Goal: Information Seeking & Learning: Learn about a topic

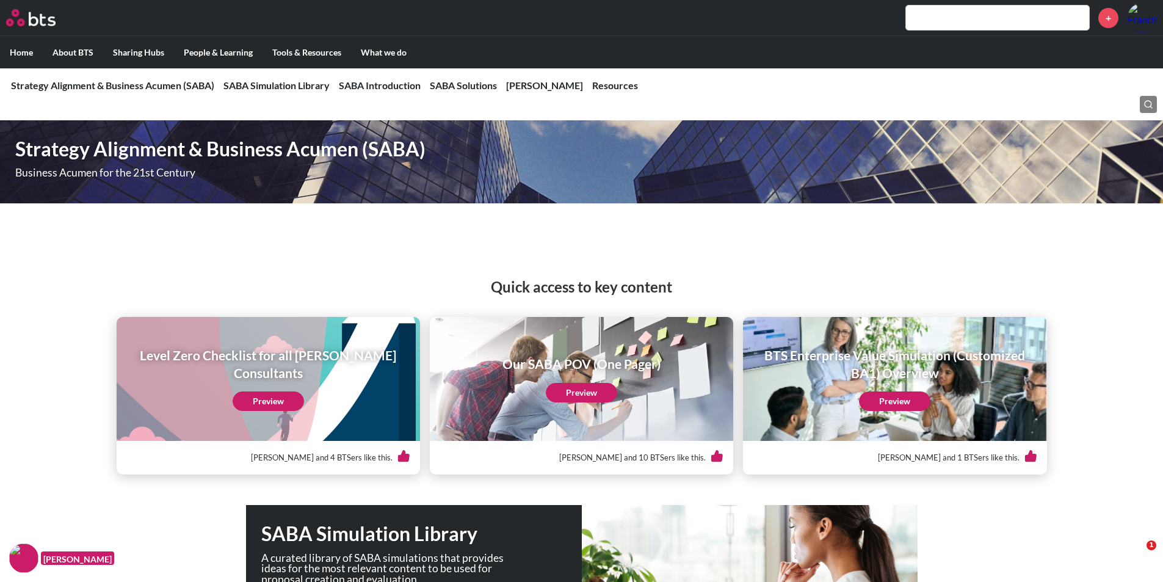
scroll to position [549, 0]
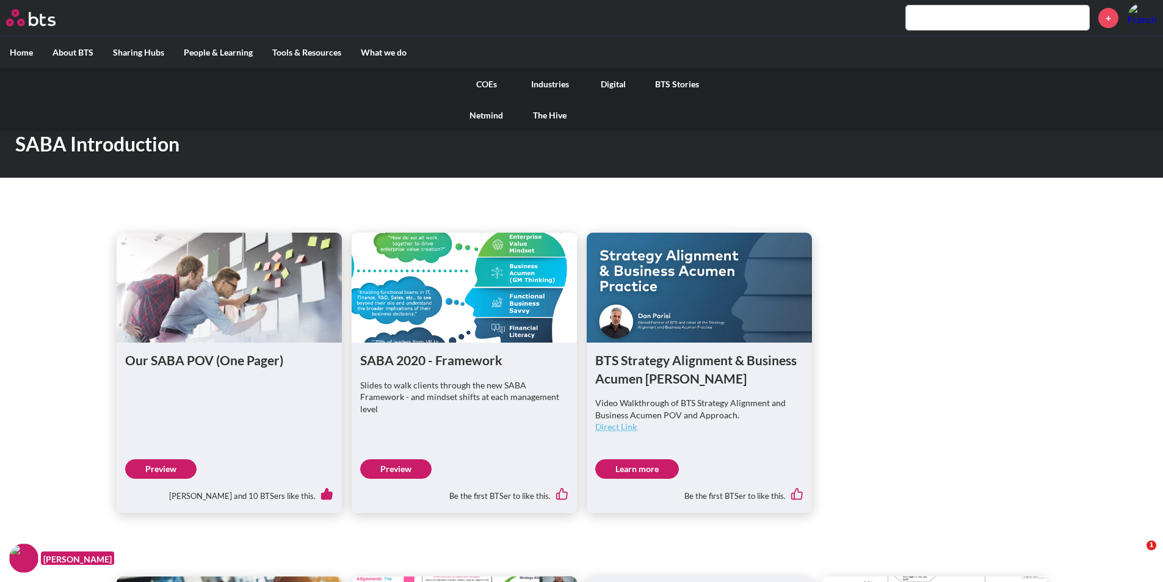
click at [491, 115] on link "Netmind" at bounding box center [486, 115] width 63 height 32
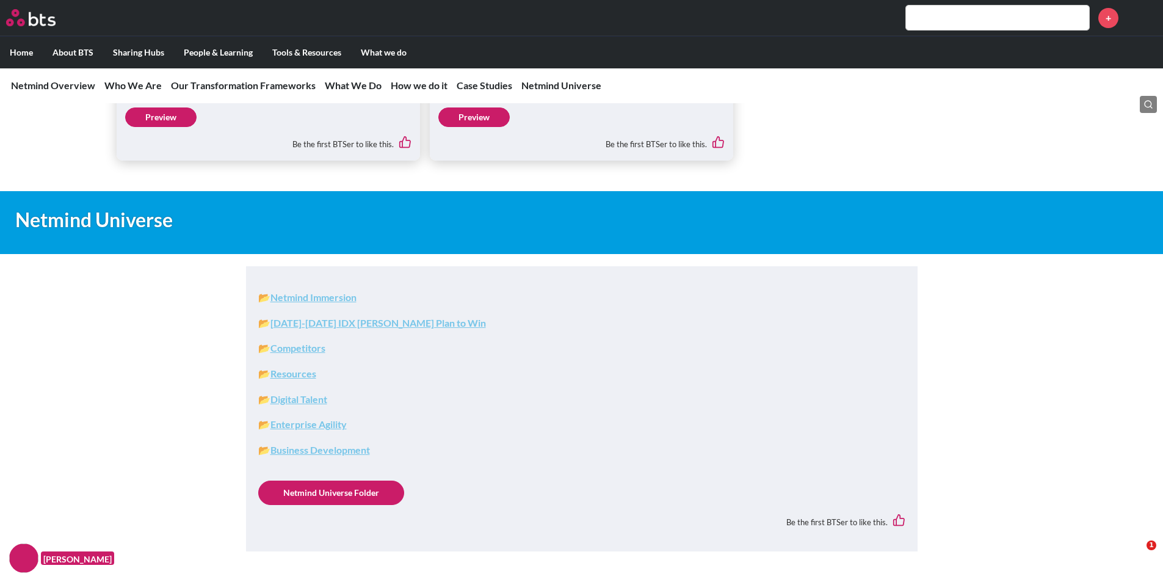
scroll to position [5492, 0]
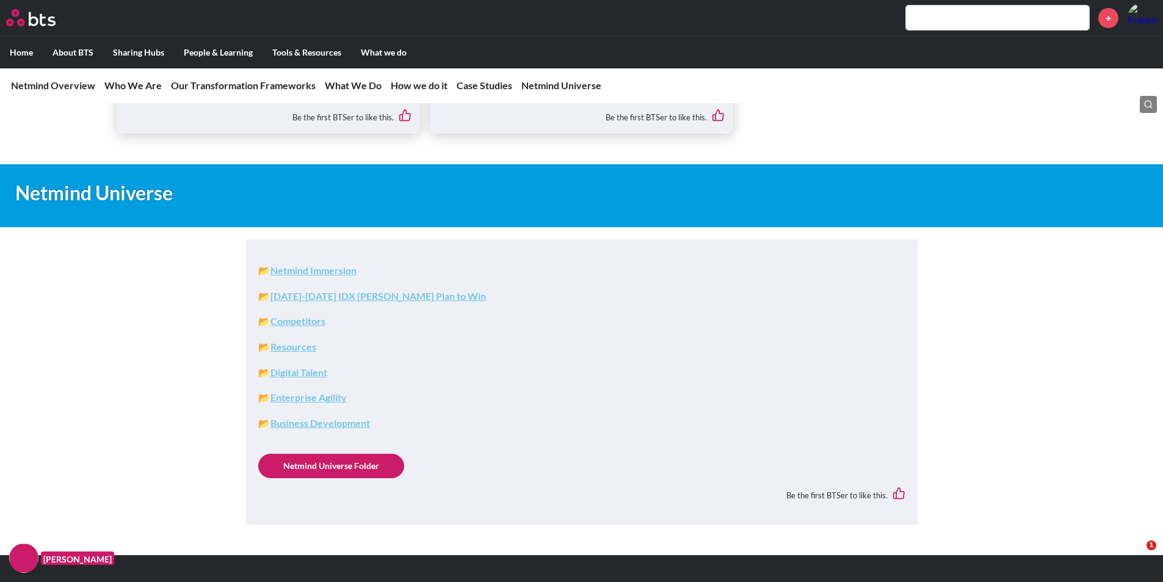
click at [292, 348] on strong "Resources" at bounding box center [293, 347] width 46 height 12
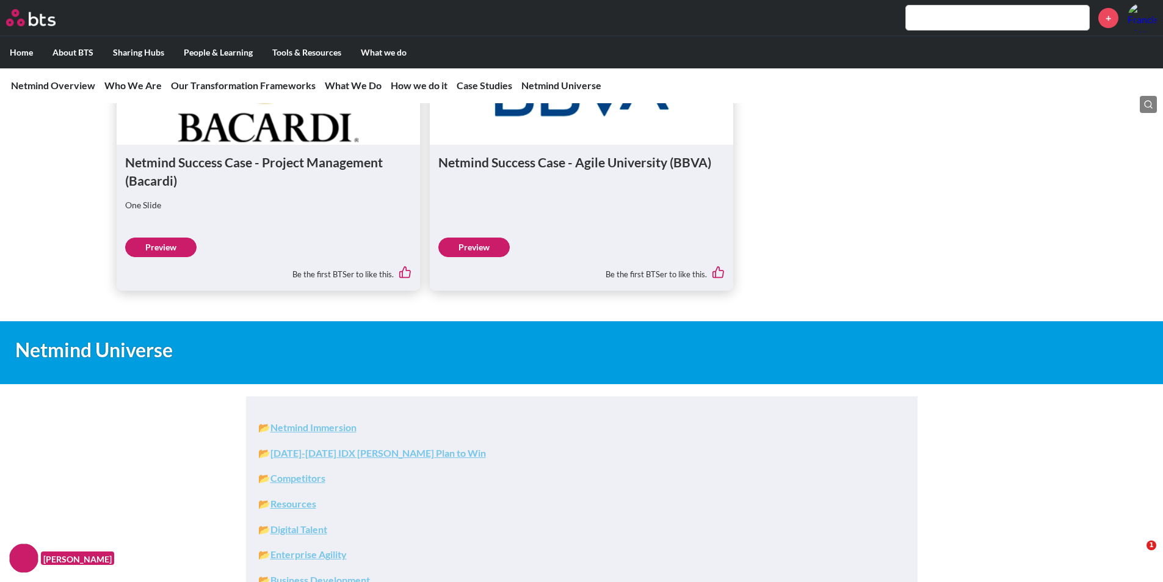
scroll to position [5507, 0]
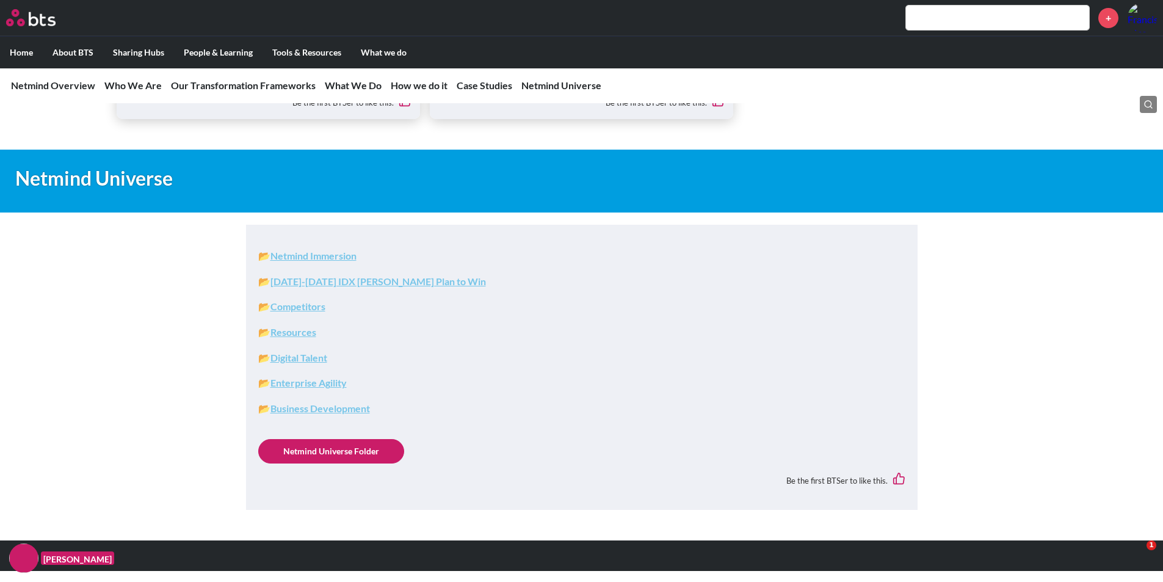
click at [328, 280] on strong "2022-2023 IDX COE Plan to Win" at bounding box center [377, 281] width 215 height 12
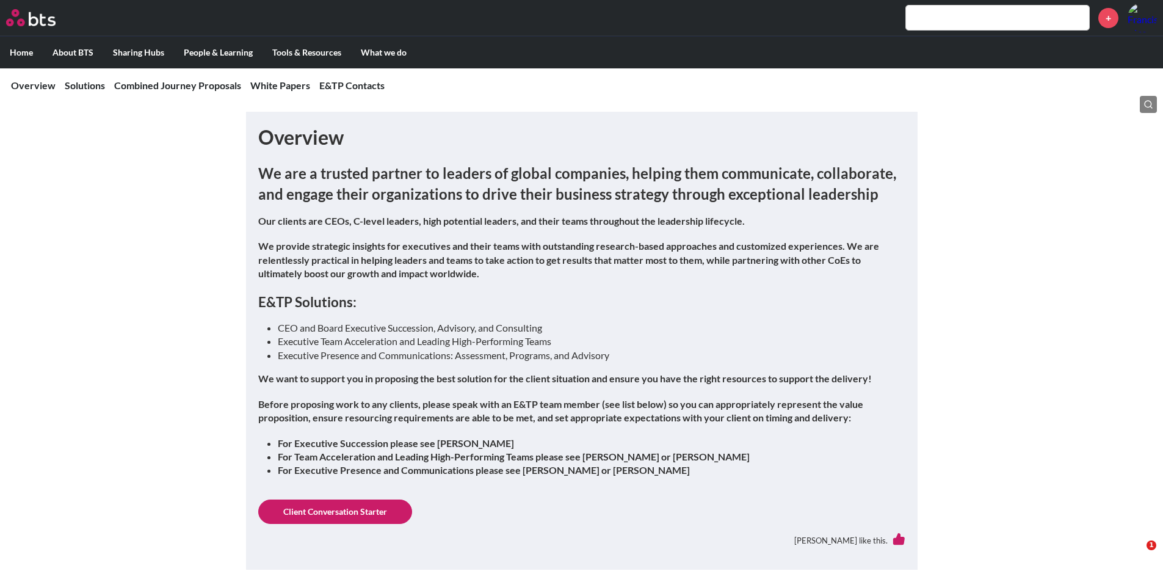
scroll to position [183, 0]
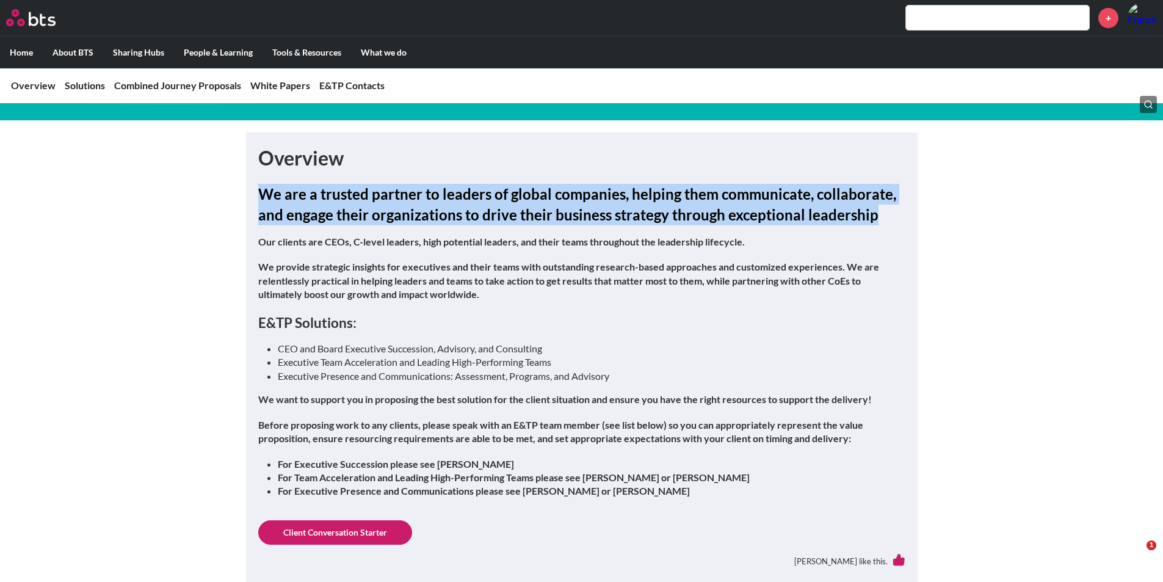
drag, startPoint x: 261, startPoint y: 192, endPoint x: 868, endPoint y: 215, distance: 608.3
click at [868, 215] on h2 "We are a trusted partner to leaders of global companies, helping them communica…" at bounding box center [581, 204] width 647 height 41
copy h2 "We are a trusted partner to leaders of global companies, helping them communica…"
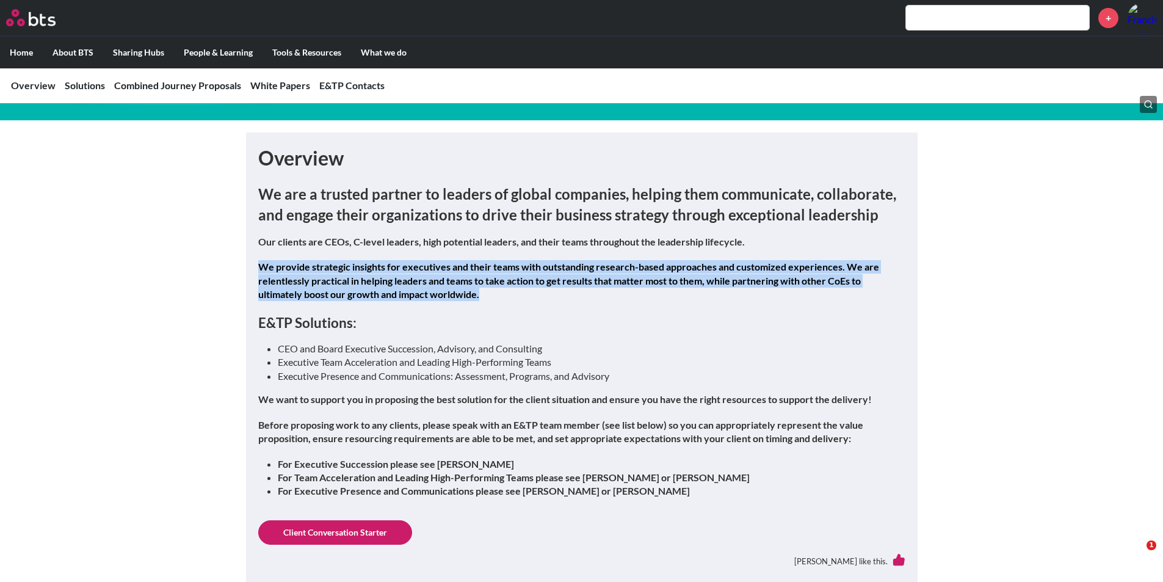
drag, startPoint x: 485, startPoint y: 292, endPoint x: 258, endPoint y: 268, distance: 228.3
click at [258, 268] on p "We provide strategic insights for executives and their teams with outstanding r…" at bounding box center [581, 280] width 647 height 41
copy strong "We provide strategic insights for executives and their teams with outstanding r…"
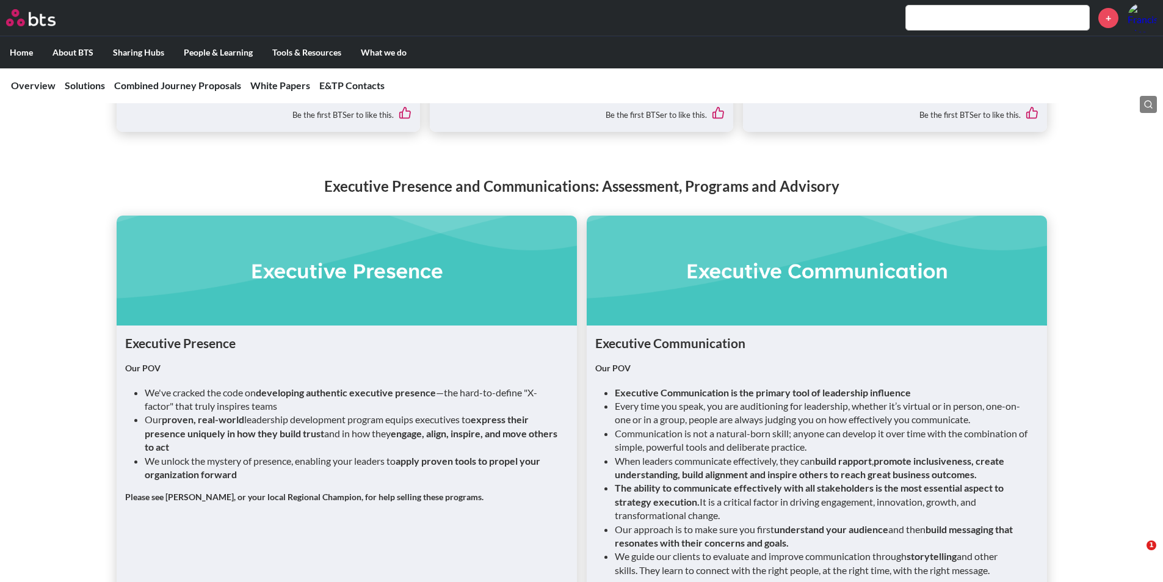
scroll to position [1526, 0]
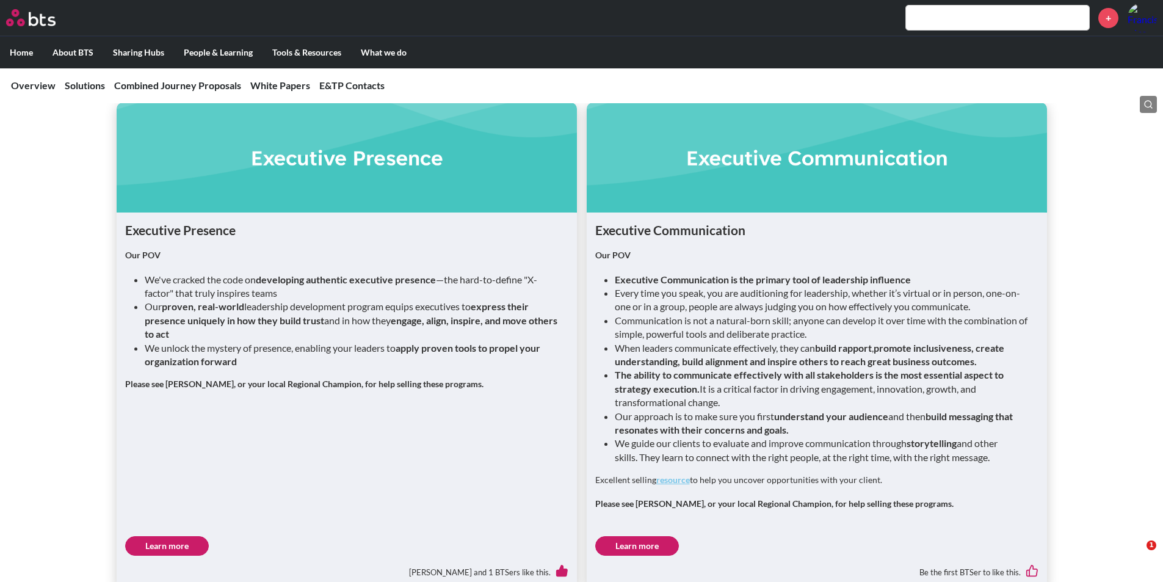
click at [163, 536] on link "Learn more" at bounding box center [167, 546] width 84 height 20
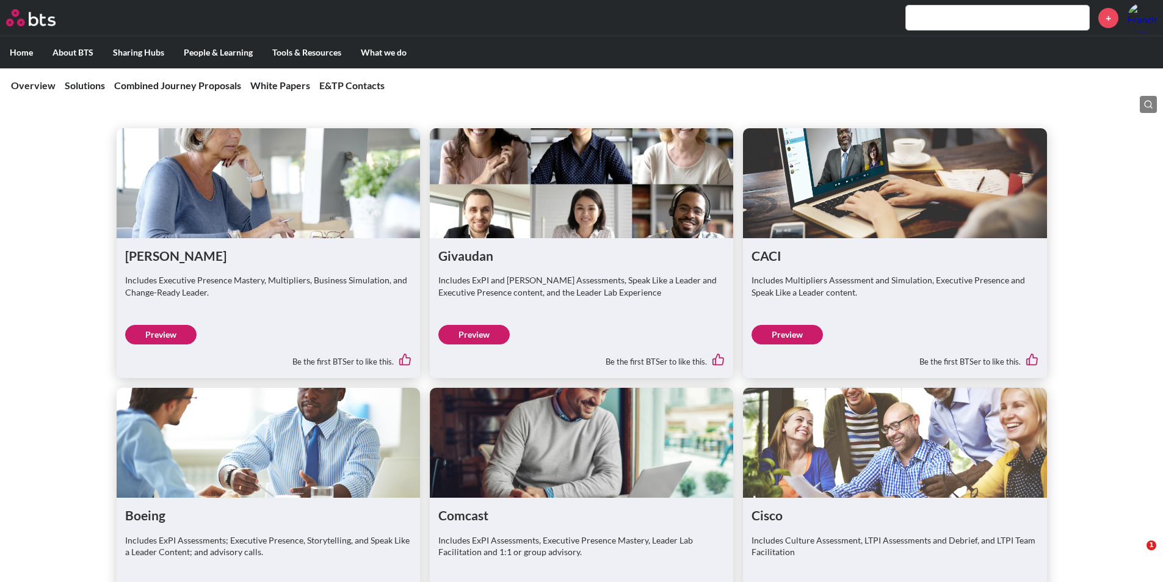
scroll to position [2136, 0]
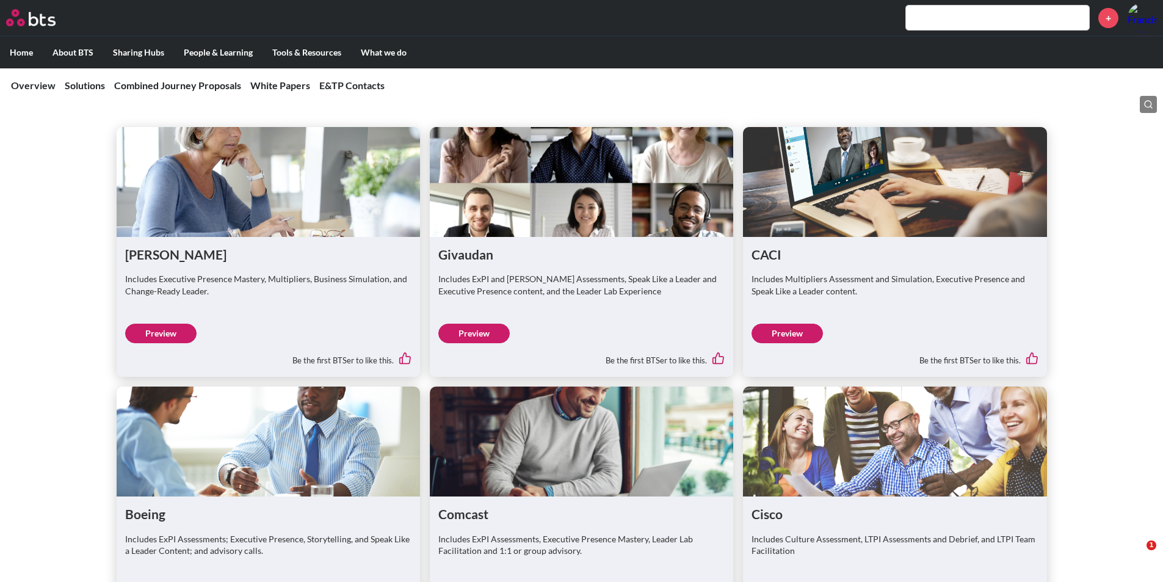
click at [182, 323] on link "Preview" at bounding box center [160, 333] width 71 height 20
